Goal: Information Seeking & Learning: Learn about a topic

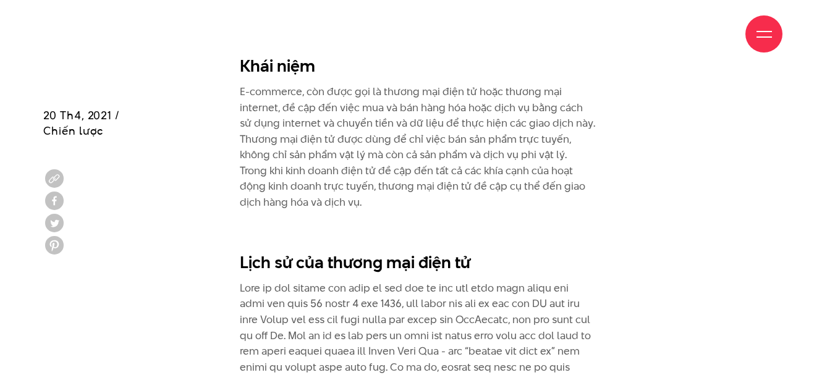
scroll to position [804, 0]
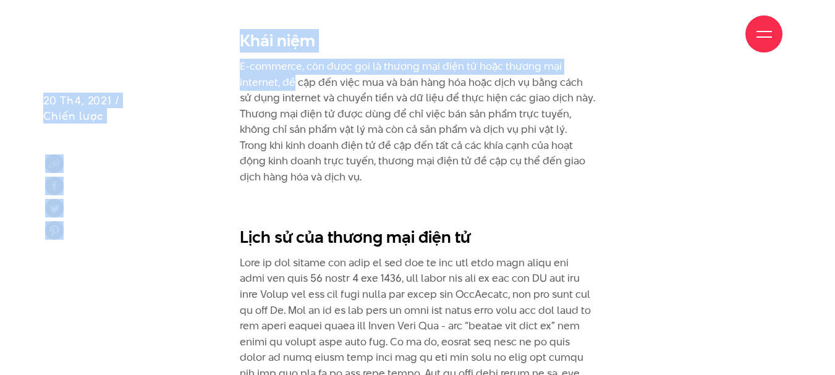
drag, startPoint x: 234, startPoint y: 64, endPoint x: 292, endPoint y: 82, distance: 60.6
click at [292, 82] on p "E-commerce, còn được gọi là thương mại điện tử hoặc thương mại internet, đề cập…" at bounding box center [418, 122] width 356 height 127
drag, startPoint x: 237, startPoint y: 63, endPoint x: 300, endPoint y: 76, distance: 65.0
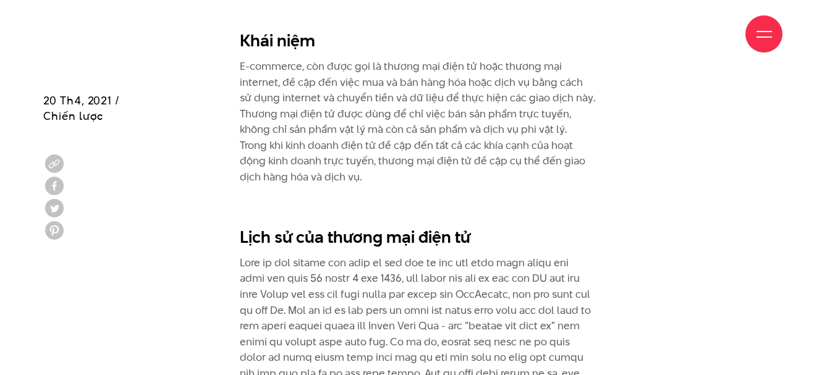
click at [324, 99] on p "E-commerce, còn được gọi là thương mại điện tử hoặc thương mại internet, đề cập…" at bounding box center [418, 122] width 356 height 127
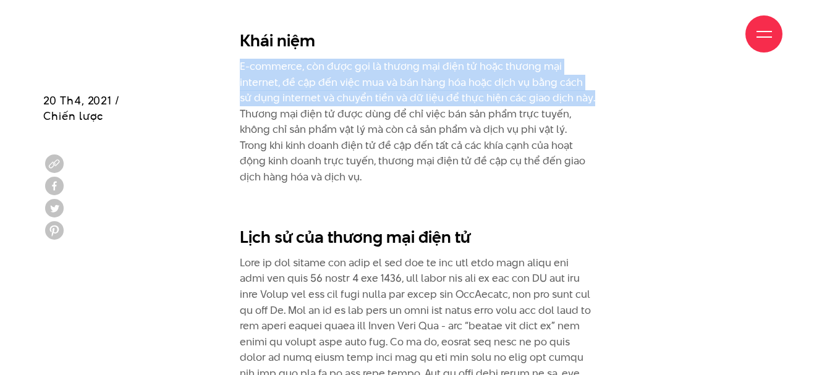
drag, startPoint x: 579, startPoint y: 101, endPoint x: 239, endPoint y: 71, distance: 340.8
click at [240, 71] on p "E-commerce, còn được gọi là thương mại điện tử hoặc thương mại internet, đề cập…" at bounding box center [418, 122] width 356 height 127
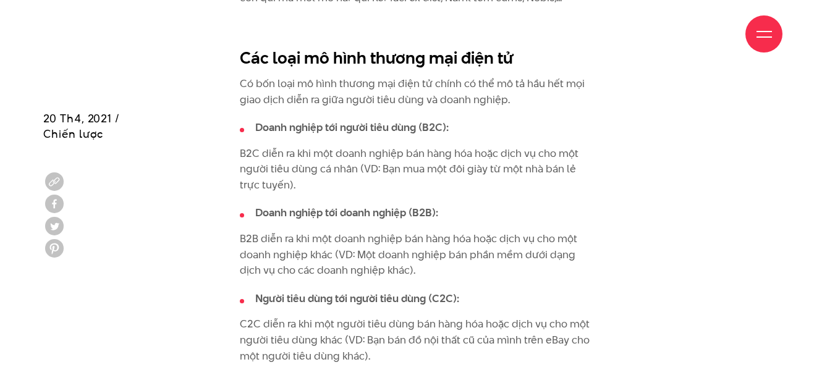
scroll to position [1422, 0]
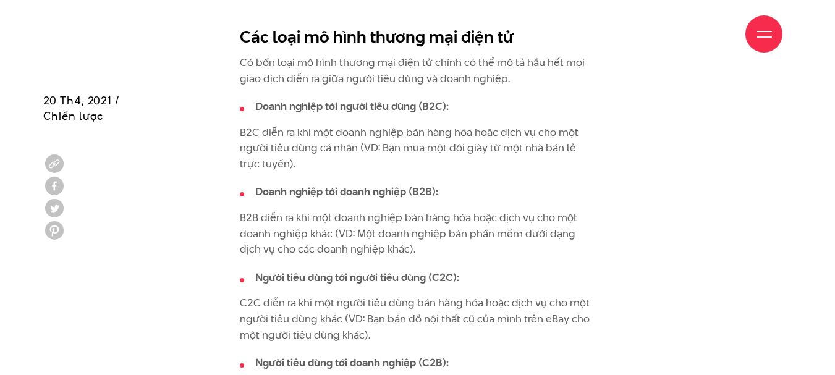
drag, startPoint x: 241, startPoint y: 51, endPoint x: 513, endPoint y: 43, distance: 272.2
click at [509, 48] on div "Giới thiệu Dự án Dịch vụ Góc nhìn Liên hệ" at bounding box center [418, 34] width 730 height 68
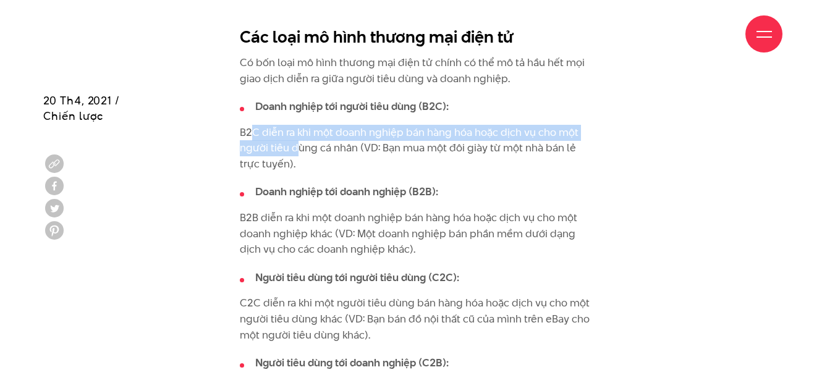
drag, startPoint x: 262, startPoint y: 147, endPoint x: 297, endPoint y: 157, distance: 36.8
click at [296, 157] on p "B2C diễn ra khi một doanh nghiệp bán hàng hóa hoặc dịch vụ cho một người tiêu d…" at bounding box center [418, 149] width 356 height 48
click at [297, 167] on p "B2C diễn ra khi một doanh nghiệp bán hàng hóa hoặc dịch vụ cho một người tiêu d…" at bounding box center [418, 149] width 356 height 48
drag, startPoint x: 238, startPoint y: 144, endPoint x: 357, endPoint y: 165, distance: 121.2
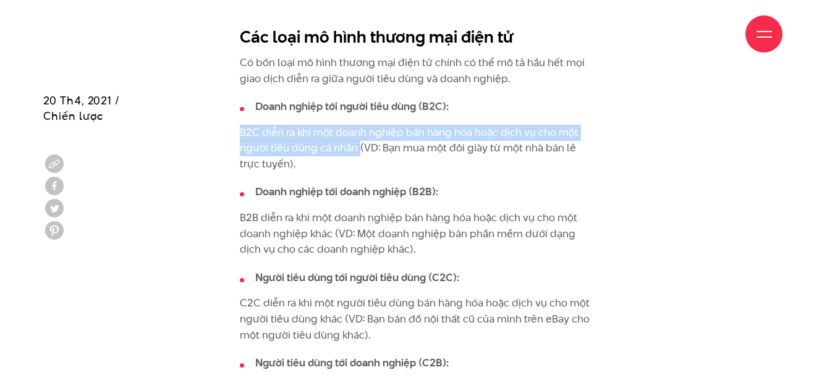
copy p "B2C diễn ra khi một doanh nghiệp bán hàng hóa hoặc dịch vụ cho một người tiêu d…"
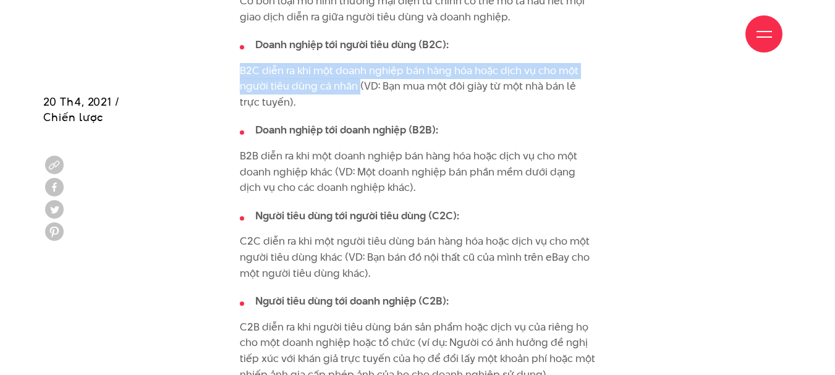
scroll to position [1546, 0]
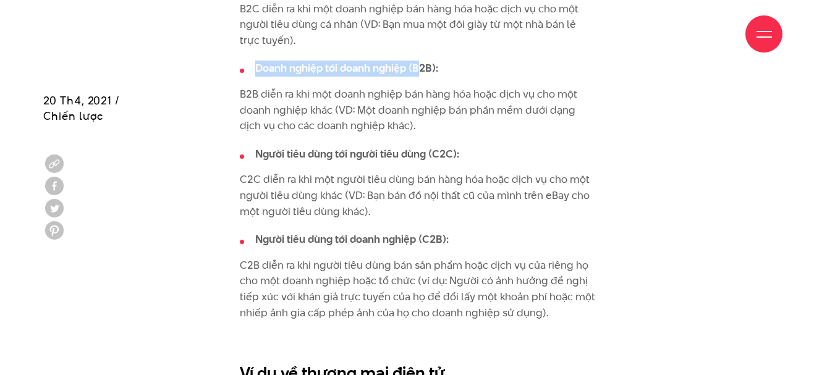
drag, startPoint x: 255, startPoint y: 82, endPoint x: 333, endPoint y: 103, distance: 80.7
click at [419, 75] on strong "Doanh nghiệp tới doanh nghiệp (B2B):" at bounding box center [346, 68] width 183 height 15
click at [249, 112] on p "B2B diễn ra khi một doanh nghiệp bán hàng hóa hoặc dịch vụ cho một doanh nghiệp…" at bounding box center [418, 111] width 356 height 48
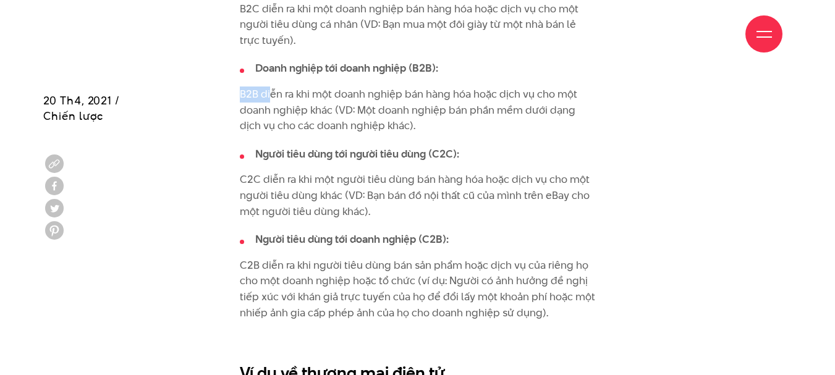
drag, startPoint x: 213, startPoint y: 109, endPoint x: 271, endPoint y: 113, distance: 58.2
click at [265, 75] on strong "Doanh nghiệp tới doanh nghiệp (B2B):" at bounding box center [346, 68] width 183 height 15
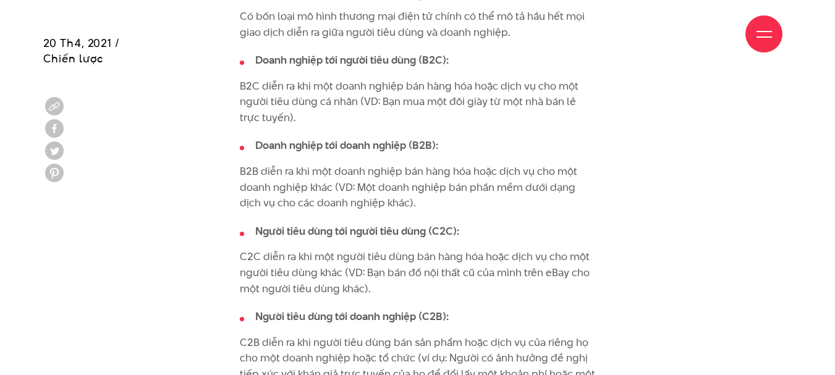
scroll to position [1484, 0]
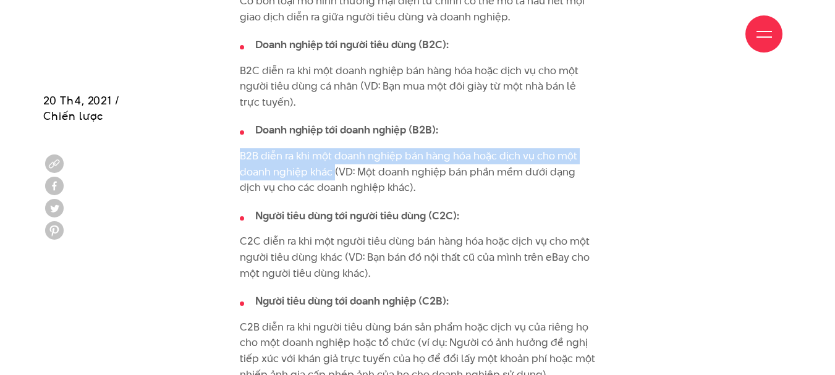
drag, startPoint x: 227, startPoint y: 170, endPoint x: 335, endPoint y: 184, distance: 109.0
copy p "B2B diễn ra khi một doanh nghiệp bán hàng hóa hoặc dịch vụ cho một doanh nghiệp…"
click at [440, 178] on p "B2B diễn ra khi một doanh nghiệp bán hàng hóa hoặc dịch vụ cho một doanh nghiệp…" at bounding box center [418, 172] width 356 height 48
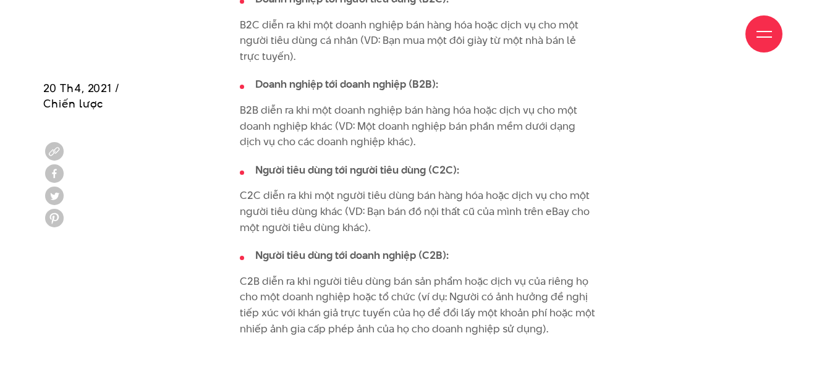
scroll to position [1607, 0]
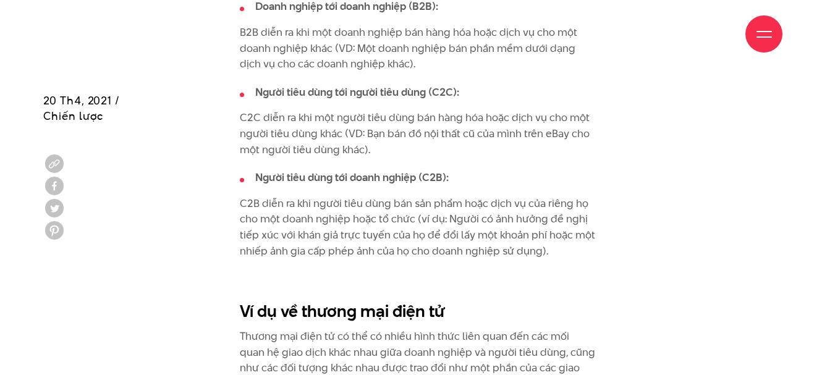
click at [479, 186] on li "Người tiêu dùng tới doanh nghiệp (C2B):" at bounding box center [418, 178] width 356 height 16
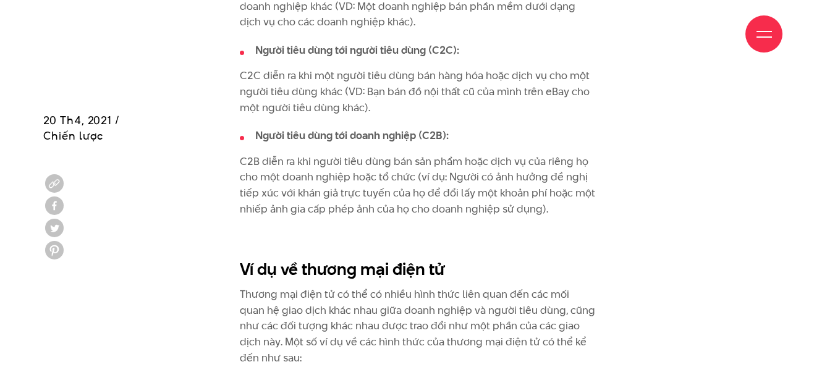
scroll to position [1669, 0]
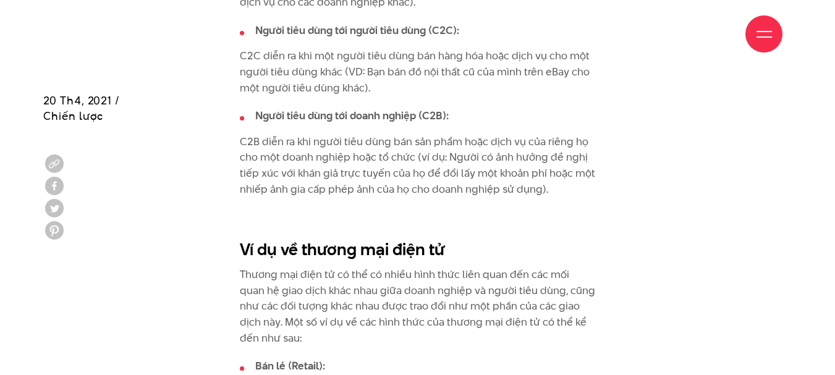
click at [418, 73] on p "C2C diễn ra khi một người tiêu dùng bán hàng hóa hoặc dịch vụ cho một người tiê…" at bounding box center [418, 72] width 356 height 48
